Goal: Transaction & Acquisition: Purchase product/service

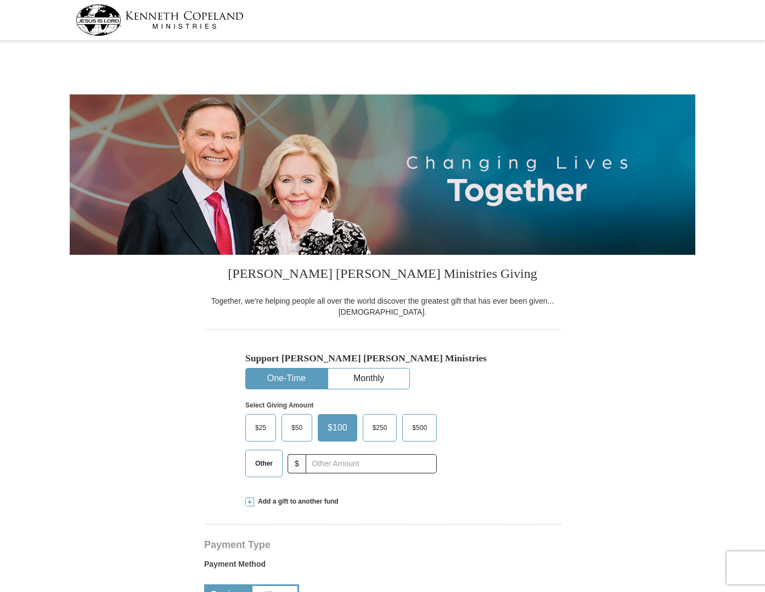
select select "WA"
click at [259, 427] on span "$25" at bounding box center [261, 427] width 22 height 16
click at [0, 0] on input "$25" at bounding box center [0, 0] width 0 height 0
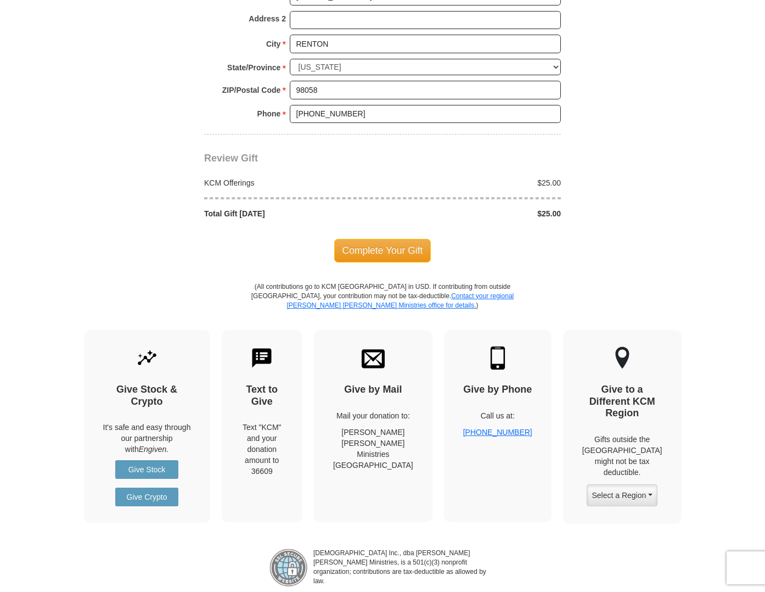
scroll to position [878, 0]
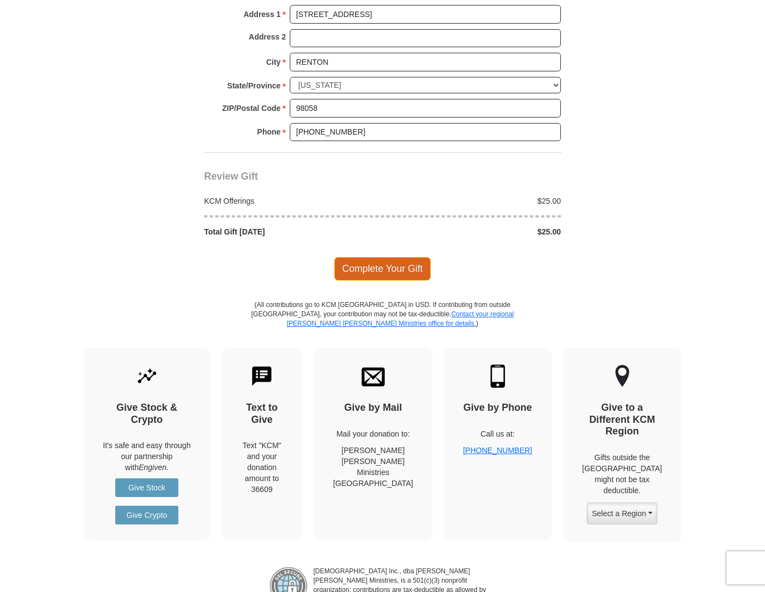
click at [386, 262] on span "Complete Your Gift" at bounding box center [382, 268] width 97 height 23
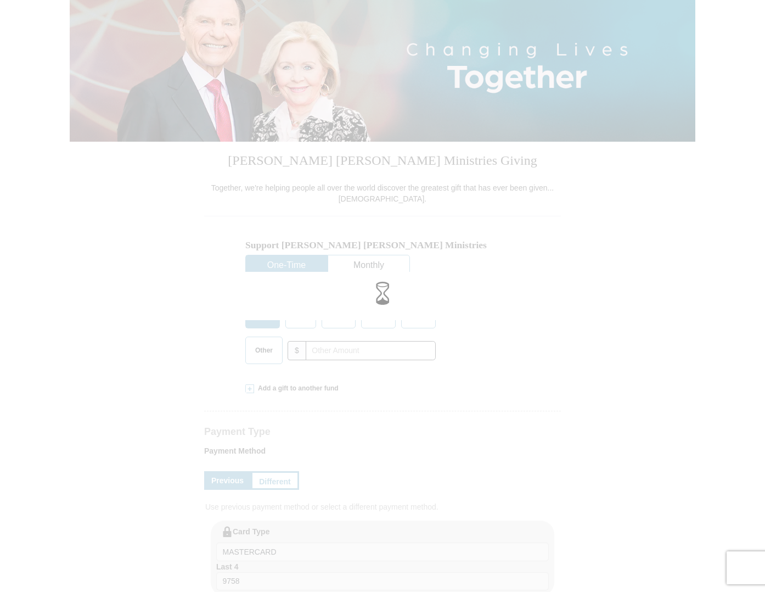
scroll to position [110, 0]
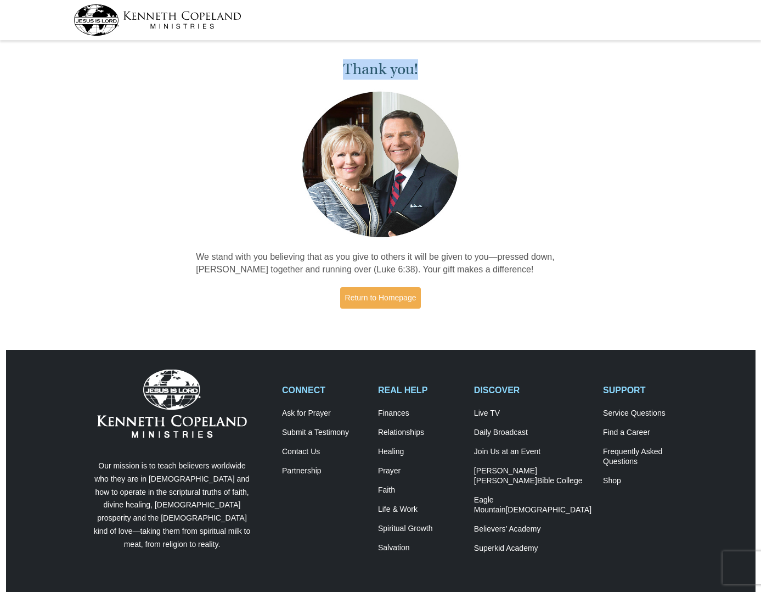
drag, startPoint x: 340, startPoint y: 64, endPoint x: 436, endPoint y: 61, distance: 95.5
click at [436, 61] on h1 "Thank you!" at bounding box center [380, 69] width 369 height 18
copy h1 "Thank you!"
drag, startPoint x: 113, startPoint y: 255, endPoint x: 250, endPoint y: 274, distance: 138.0
click at [113, 255] on div "Thank you! We stand with you believing that as you give to others it will be gi…" at bounding box center [380, 186] width 761 height 284
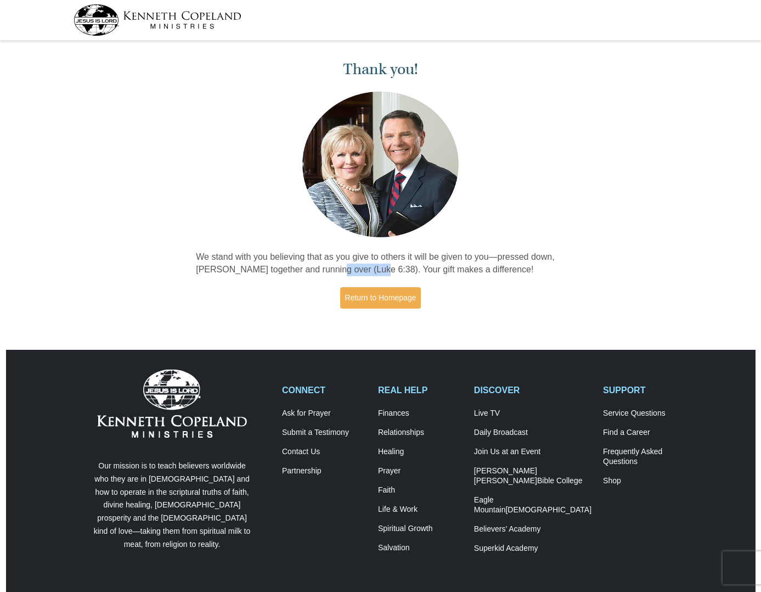
drag, startPoint x: 332, startPoint y: 266, endPoint x: 375, endPoint y: 266, distance: 42.8
click at [375, 266] on p "We stand with you believing that as you give to others it will be given to you—…" at bounding box center [380, 263] width 369 height 25
copy p "(Luke 6:38)"
